Goal: Task Accomplishment & Management: Manage account settings

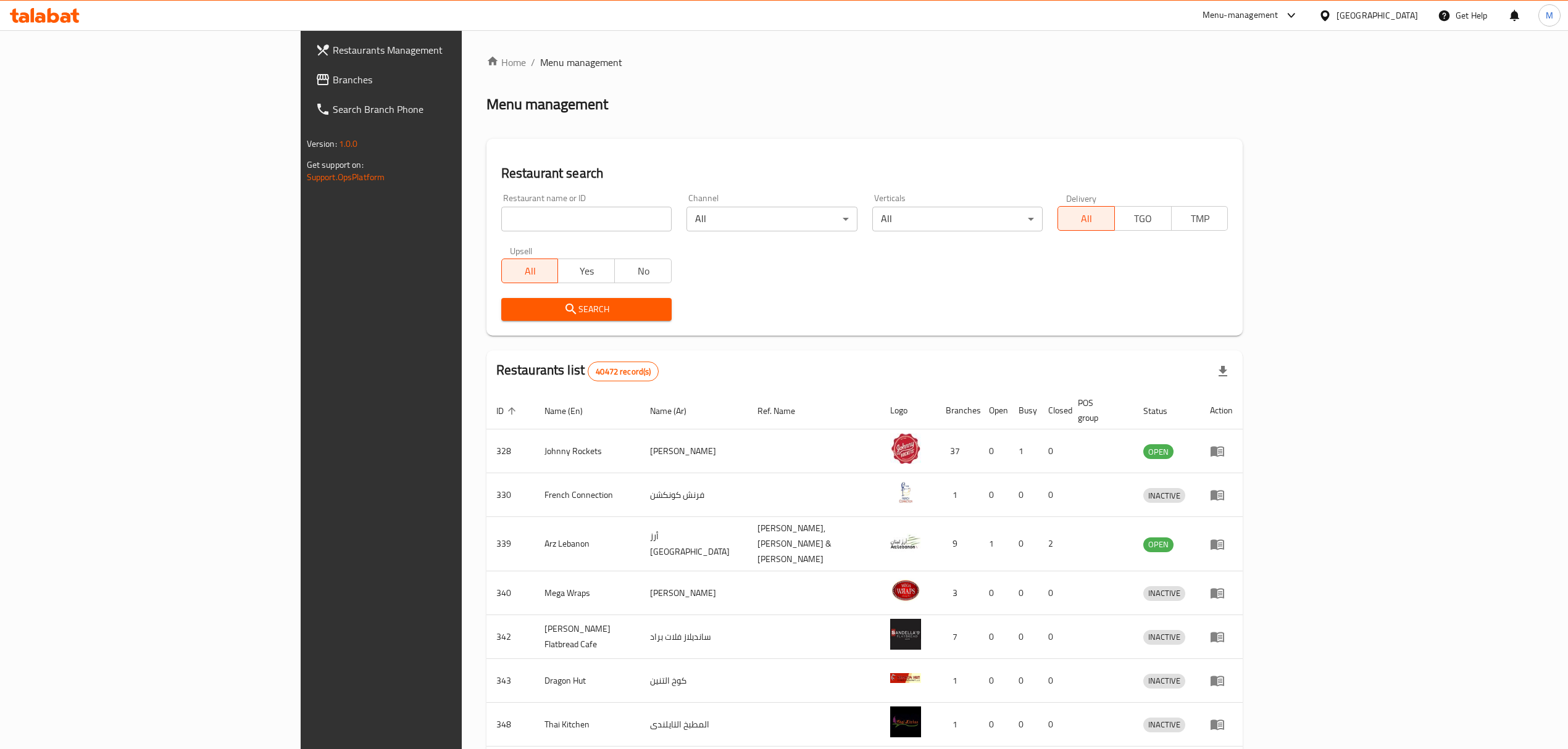
click at [508, 227] on div "Home / Menu management Menu management Restaurant search Restaurant name or ID …" at bounding box center [864, 488] width 757 height 865
click at [502, 221] on input "search" at bounding box center [586, 219] width 170 height 25
type input "emirates red"
click button "Search" at bounding box center [586, 309] width 170 height 23
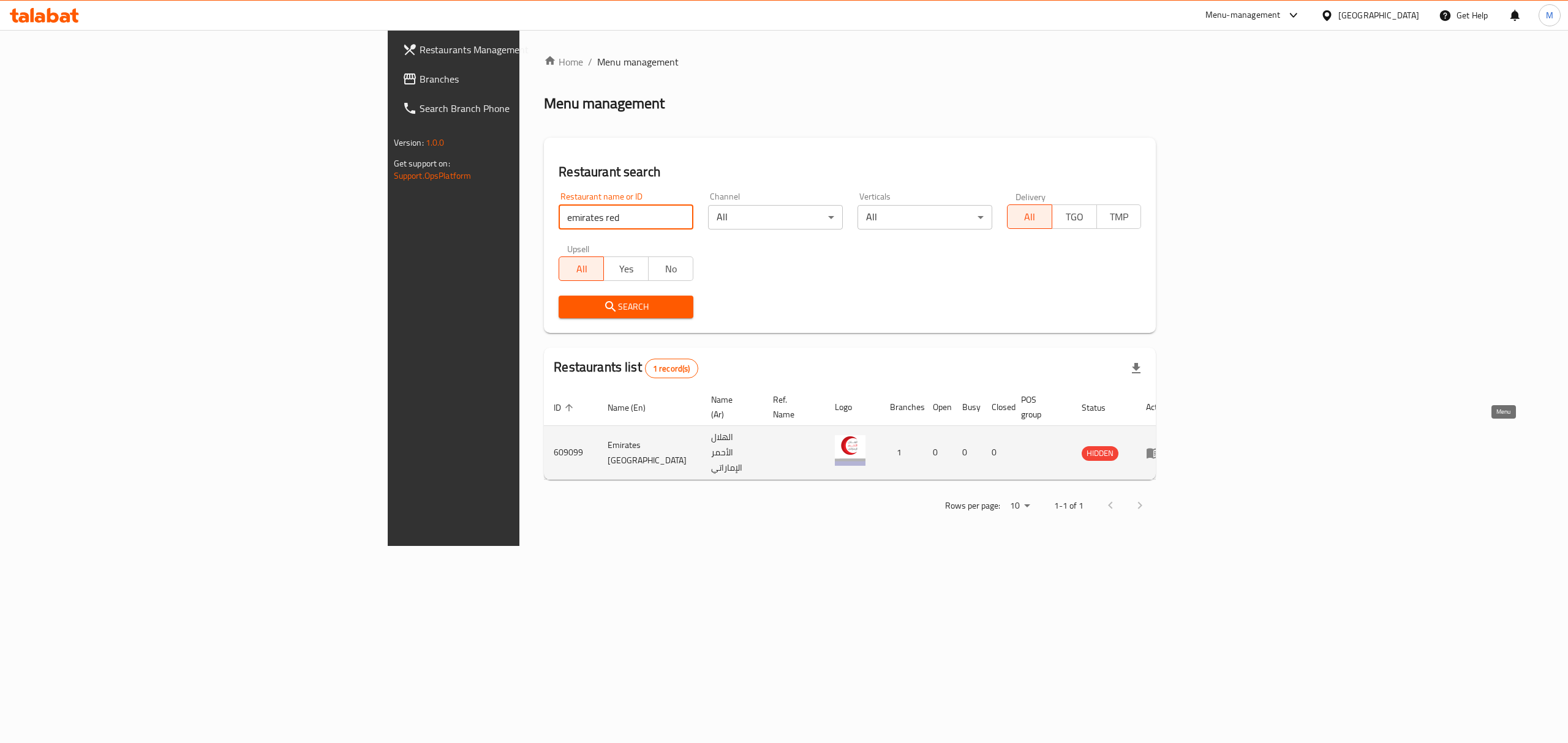
click at [1160, 448] on icon "enhanced table" at bounding box center [1153, 454] width 13 height 11
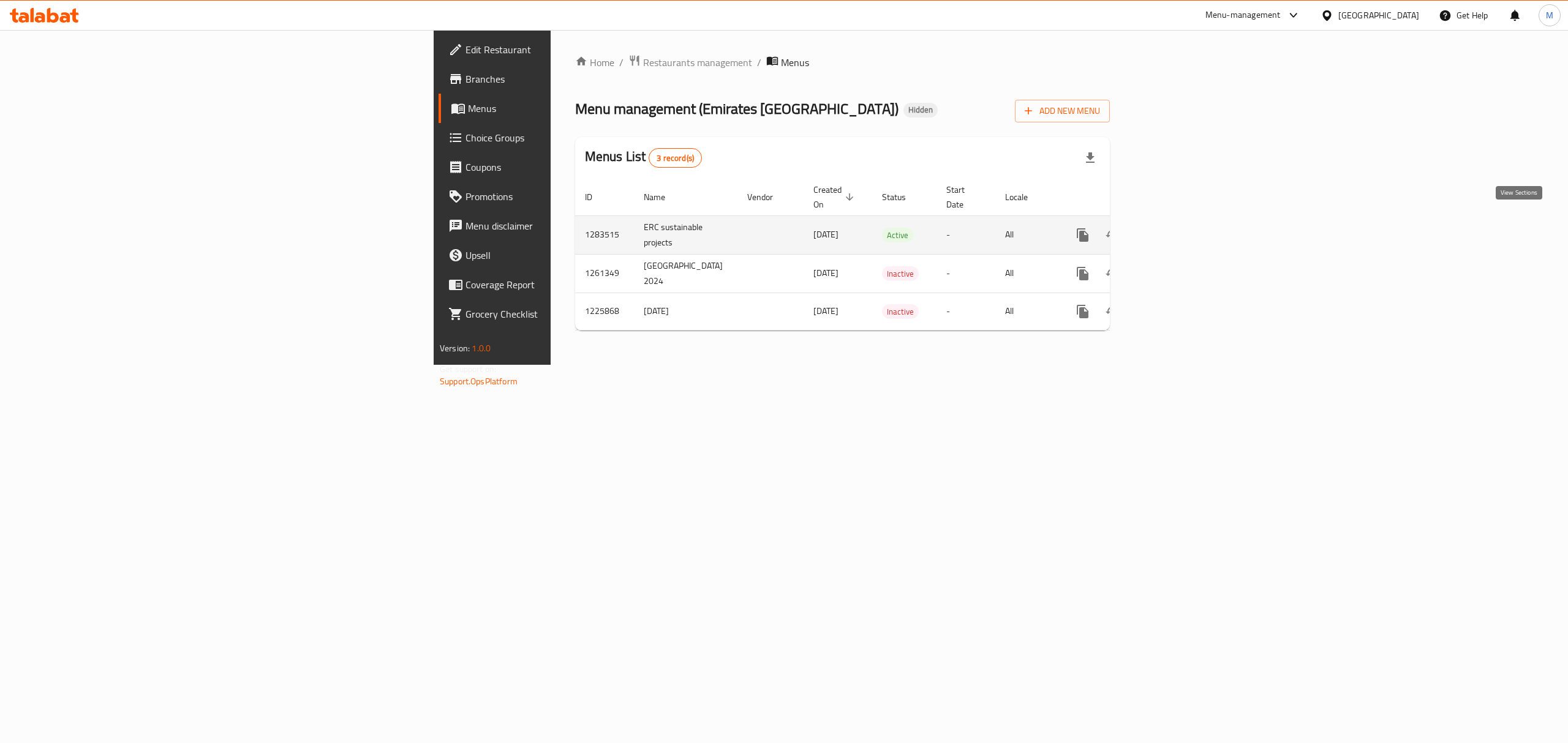
click at [1186, 220] on link "enhanced table" at bounding box center [1171, 234] width 29 height 29
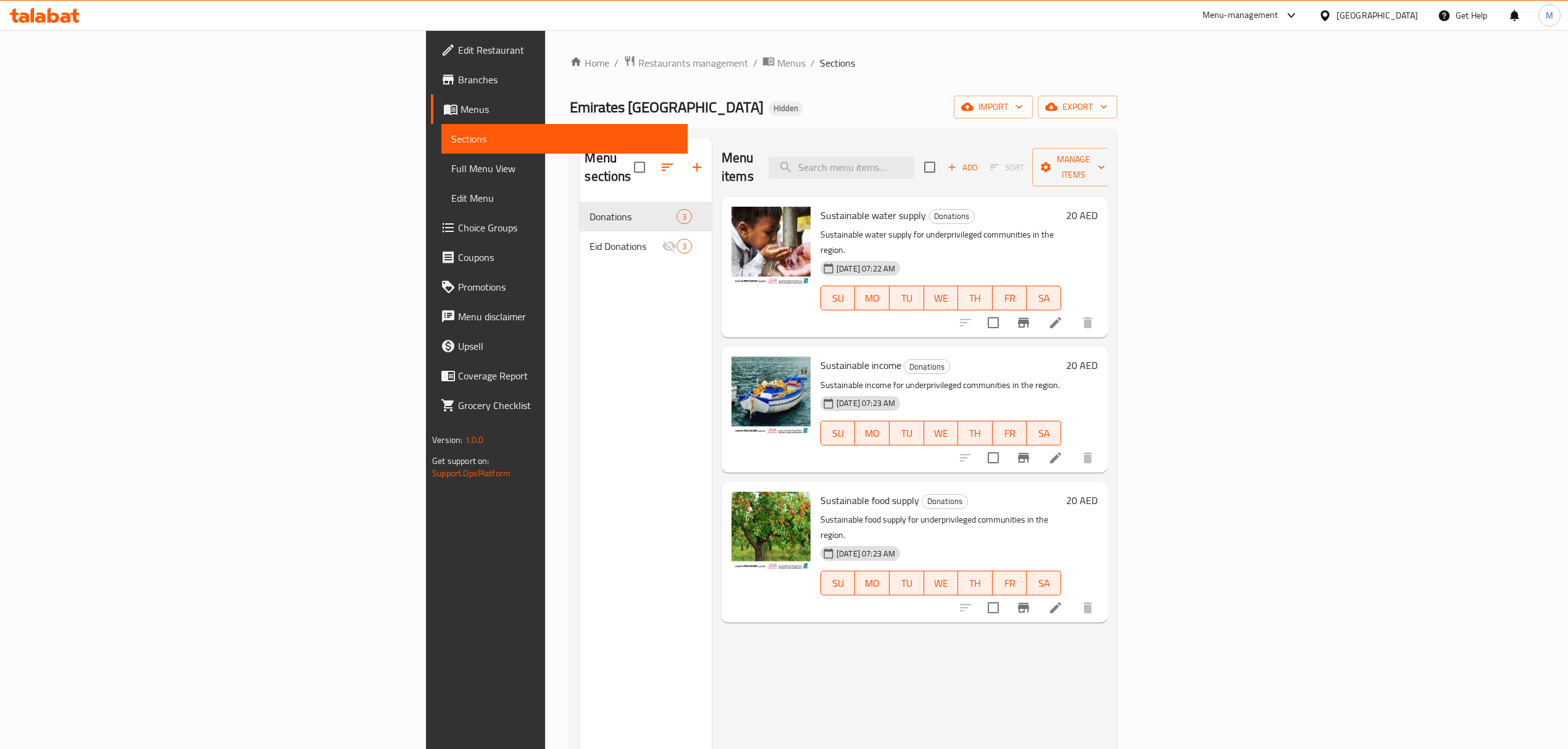
click at [458, 54] on span "Edit Restaurant" at bounding box center [568, 50] width 219 height 15
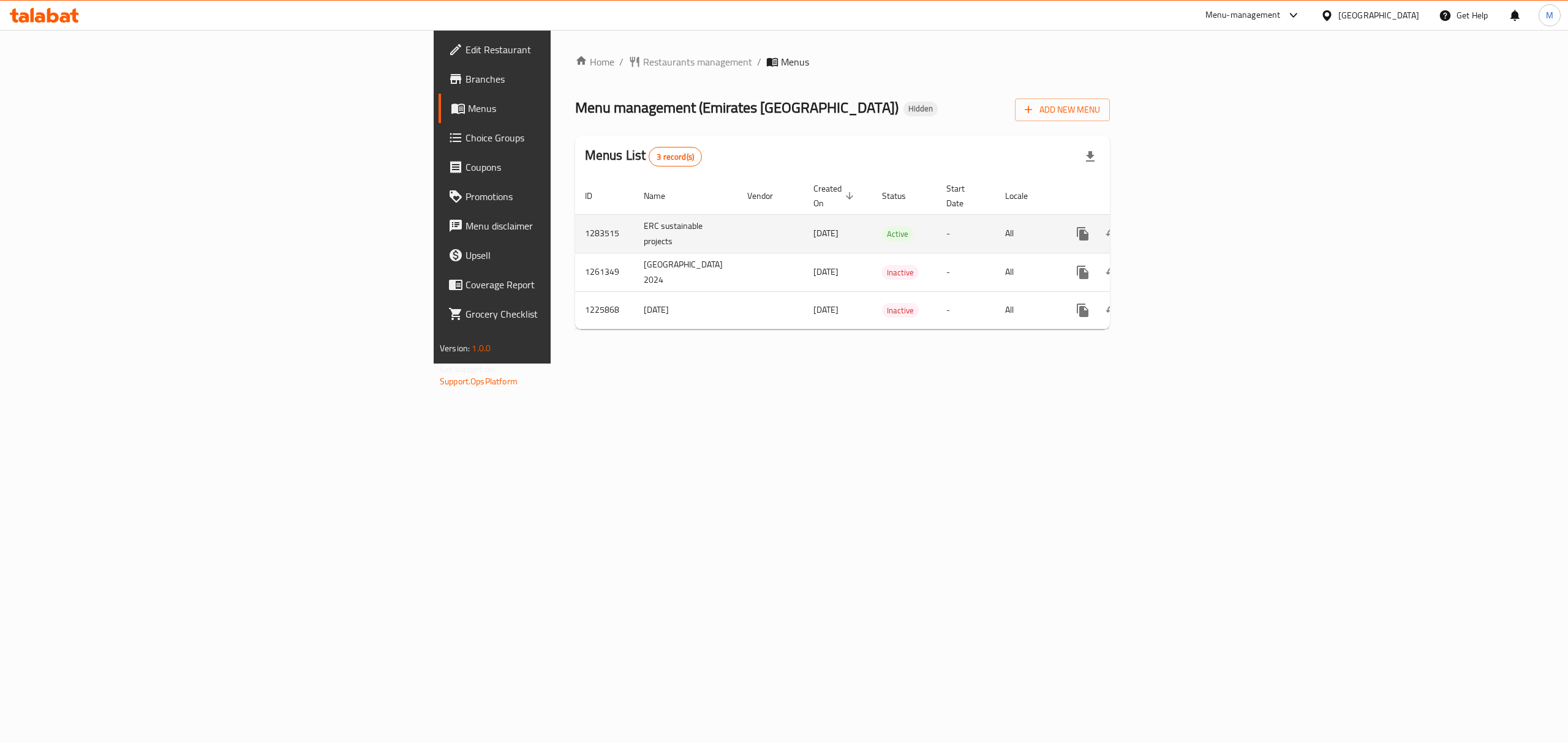
click at [1177, 228] on icon "enhanced table" at bounding box center [1171, 234] width 11 height 11
